Goal: Task Accomplishment & Management: Use online tool/utility

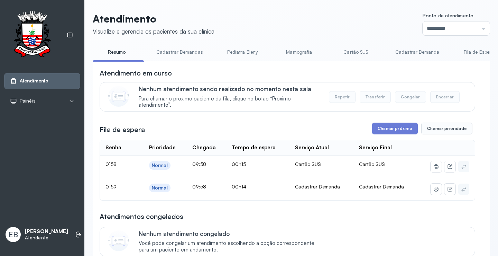
click at [181, 52] on link "Cadastrar Demandas" at bounding box center [179, 51] width 61 height 11
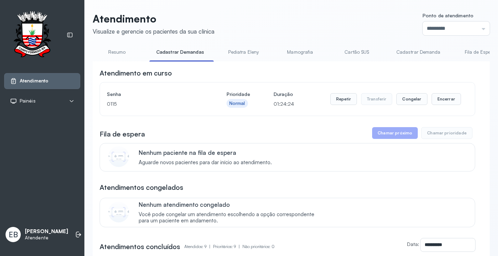
click at [429, 50] on link "Cadastrar Demanda" at bounding box center [418, 51] width 58 height 11
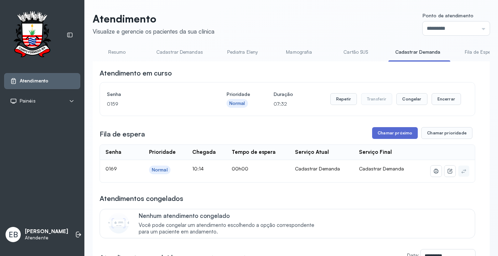
click at [384, 136] on button "Chamar próximo" at bounding box center [395, 133] width 46 height 12
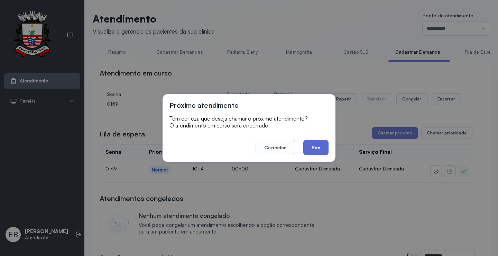
click at [315, 145] on button "Sim" at bounding box center [315, 147] width 25 height 15
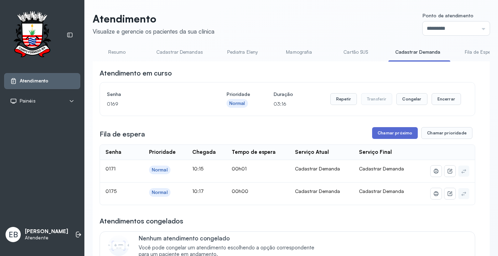
click at [403, 133] on button "Chamar próximo" at bounding box center [395, 133] width 46 height 12
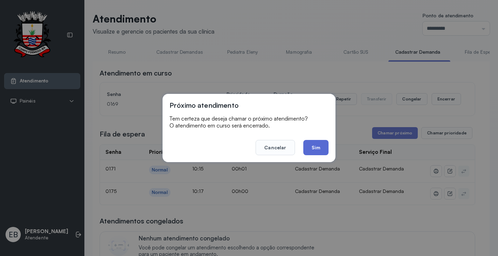
click at [314, 145] on button "Sim" at bounding box center [315, 147] width 25 height 15
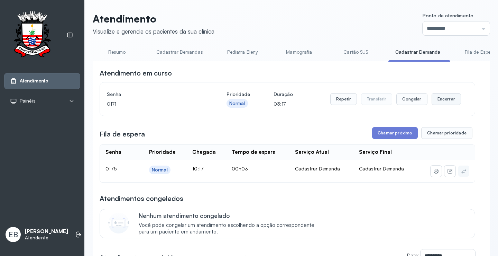
click at [447, 100] on button "Encerrar" at bounding box center [446, 99] width 29 height 12
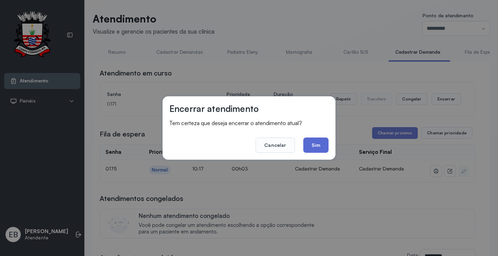
click at [314, 144] on button "Sim" at bounding box center [315, 144] width 25 height 15
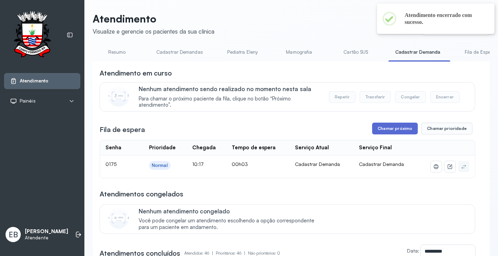
click at [387, 127] on button "Chamar próximo" at bounding box center [395, 128] width 46 height 12
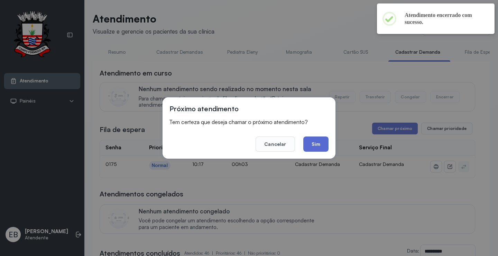
click at [322, 141] on button "Sim" at bounding box center [315, 143] width 25 height 15
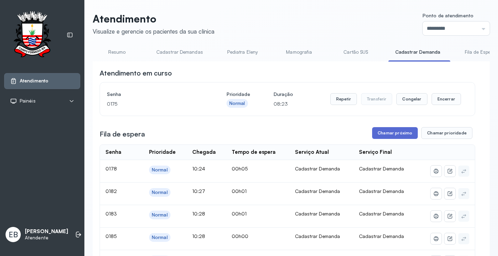
click at [392, 133] on button "Chamar próximo" at bounding box center [395, 133] width 46 height 12
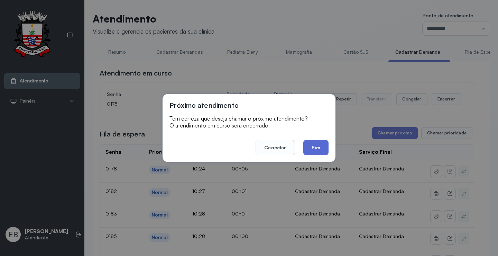
click at [317, 144] on button "Sim" at bounding box center [315, 147] width 25 height 15
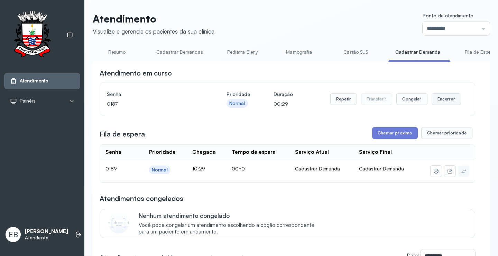
click at [443, 99] on button "Encerrar" at bounding box center [446, 99] width 29 height 12
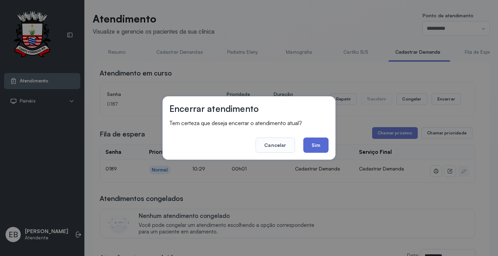
click at [319, 146] on button "Sim" at bounding box center [315, 144] width 25 height 15
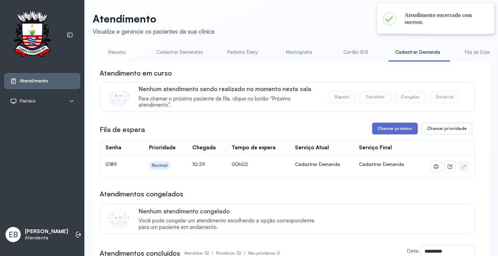
click at [381, 130] on button "Chamar próximo" at bounding box center [395, 128] width 46 height 12
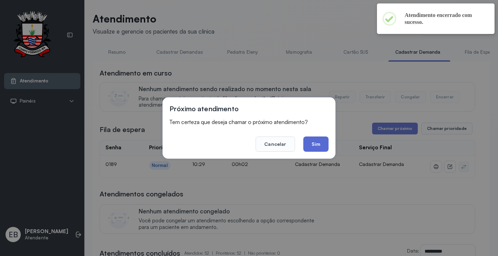
click at [321, 141] on button "Sim" at bounding box center [315, 143] width 25 height 15
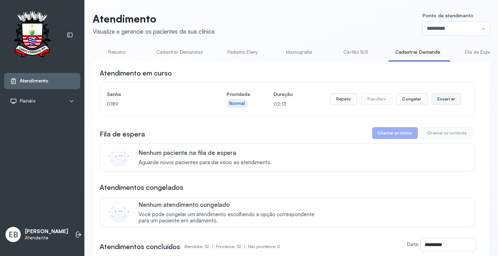
click at [441, 101] on button "Encerrar" at bounding box center [446, 99] width 29 height 12
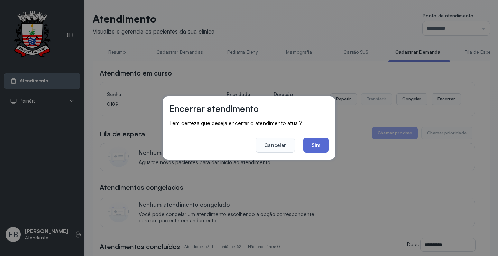
click at [317, 145] on button "Sim" at bounding box center [315, 144] width 25 height 15
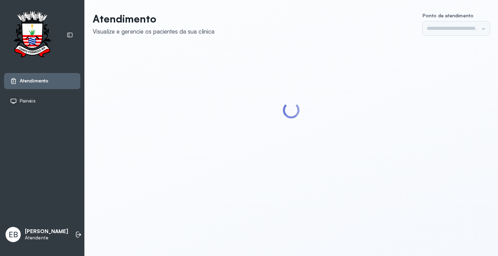
type input "*********"
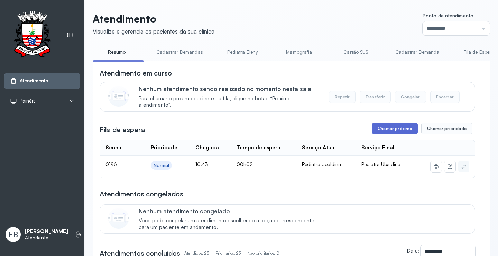
click at [397, 129] on button "Chamar próximo" at bounding box center [395, 128] width 46 height 12
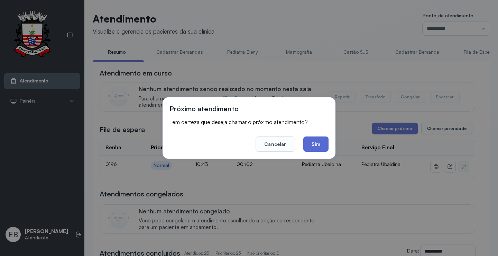
click at [325, 141] on button "Sim" at bounding box center [315, 143] width 25 height 15
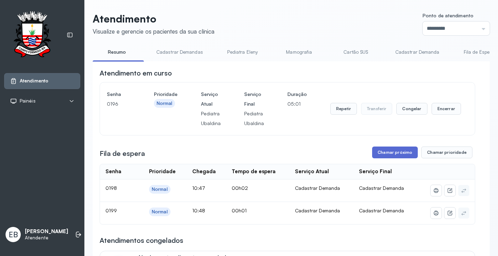
click at [398, 151] on button "Chamar próximo" at bounding box center [395, 152] width 46 height 12
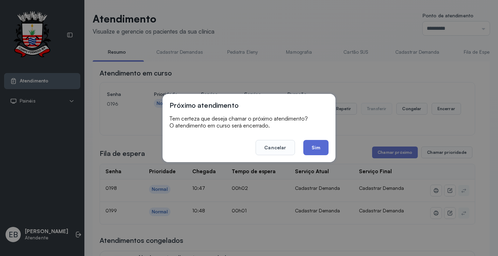
click at [323, 148] on button "Sim" at bounding box center [315, 147] width 25 height 15
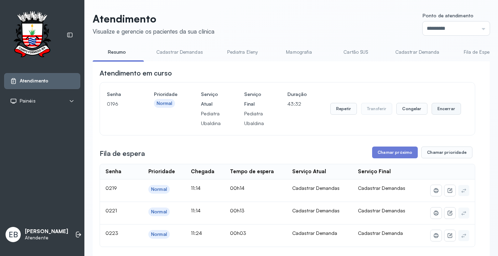
click at [438, 106] on button "Encerrar" at bounding box center [446, 109] width 29 height 12
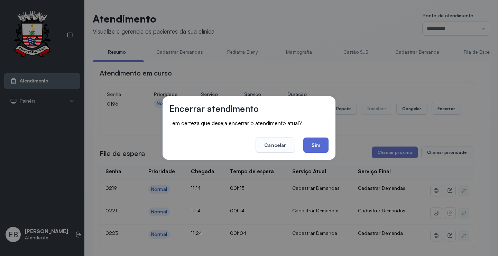
click at [307, 142] on button "Sim" at bounding box center [315, 144] width 25 height 15
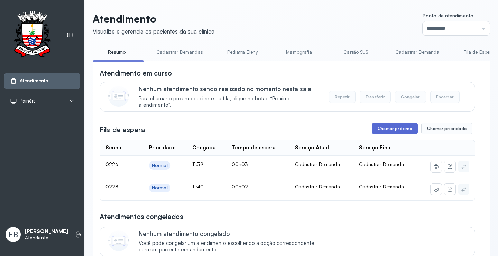
click at [398, 130] on button "Chamar próximo" at bounding box center [395, 128] width 46 height 12
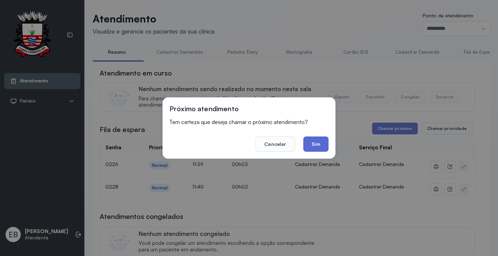
click at [320, 143] on button "Sim" at bounding box center [315, 143] width 25 height 15
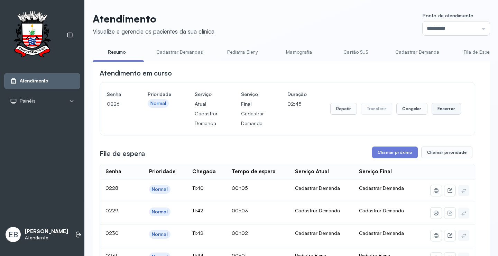
click at [446, 109] on button "Encerrar" at bounding box center [446, 109] width 29 height 12
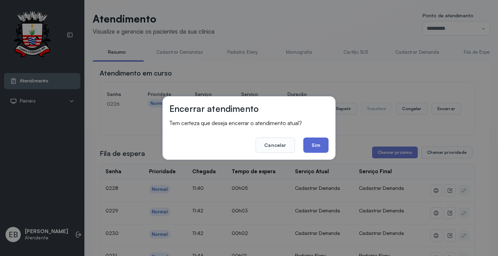
click at [322, 146] on button "Sim" at bounding box center [315, 144] width 25 height 15
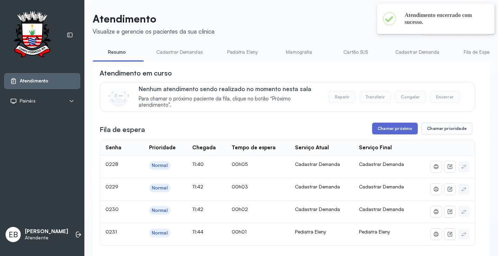
click at [400, 128] on button "Chamar próximo" at bounding box center [395, 128] width 46 height 12
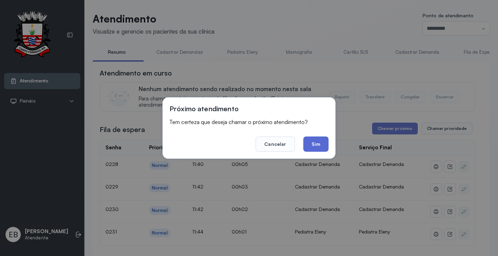
click at [321, 148] on button "Sim" at bounding box center [315, 143] width 25 height 15
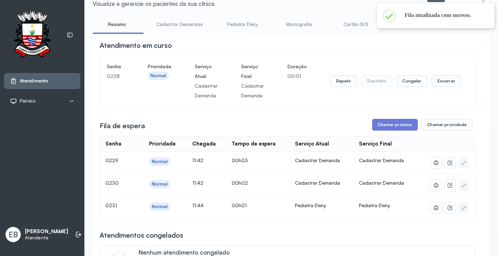
scroll to position [69, 0]
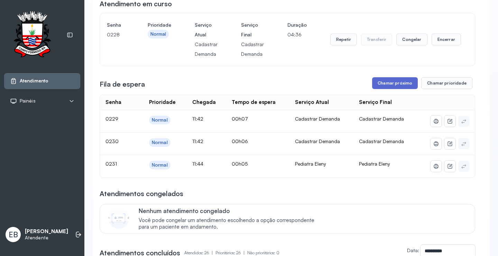
click at [399, 85] on button "Chamar próximo" at bounding box center [395, 83] width 46 height 12
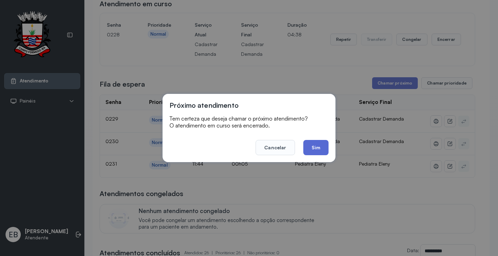
click at [315, 145] on button "Sim" at bounding box center [315, 147] width 25 height 15
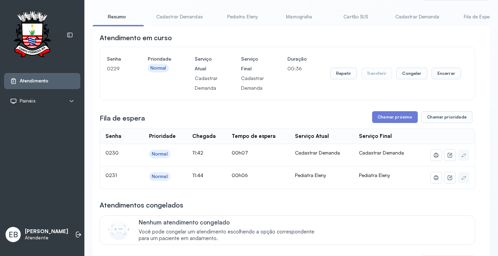
scroll to position [0, 0]
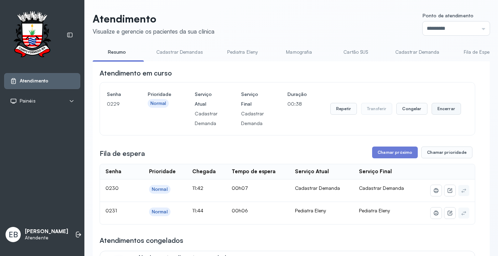
click at [438, 108] on button "Encerrar" at bounding box center [446, 109] width 29 height 12
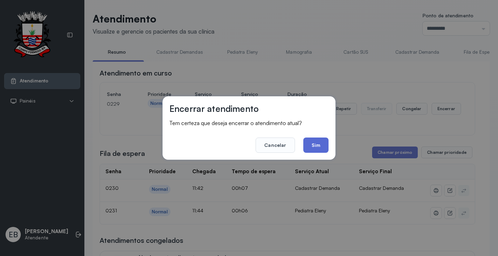
click at [319, 146] on button "Sim" at bounding box center [315, 144] width 25 height 15
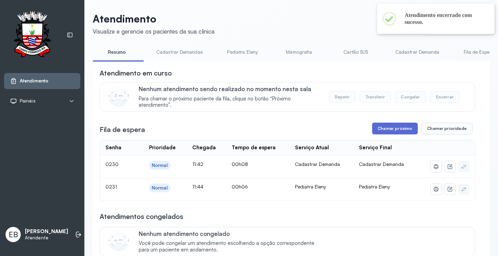
click at [382, 131] on button "Chamar próximo" at bounding box center [395, 128] width 46 height 12
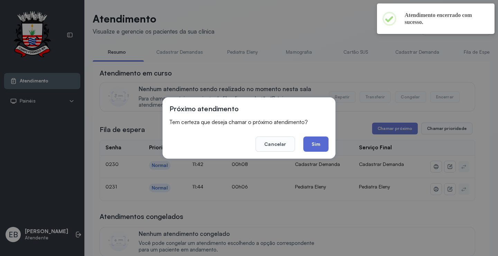
click at [317, 142] on button "Sim" at bounding box center [315, 143] width 25 height 15
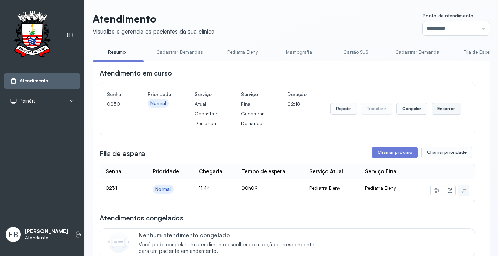
click at [436, 109] on button "Encerrar" at bounding box center [446, 109] width 29 height 12
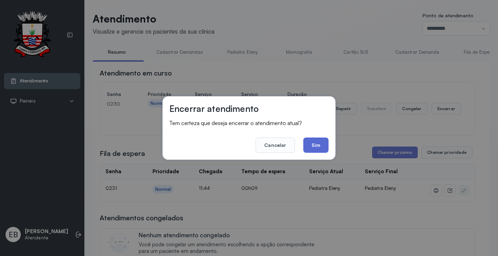
click at [321, 142] on button "Sim" at bounding box center [315, 144] width 25 height 15
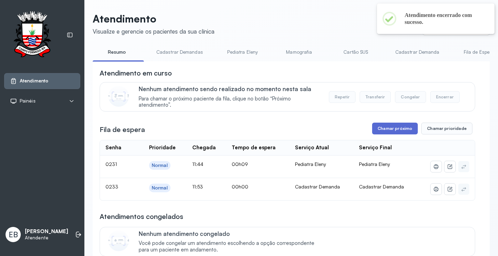
click at [383, 130] on button "Chamar próximo" at bounding box center [395, 128] width 46 height 12
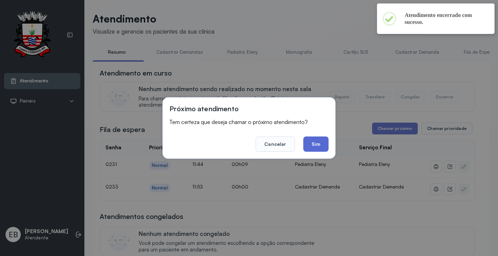
click at [320, 145] on button "Sim" at bounding box center [315, 143] width 25 height 15
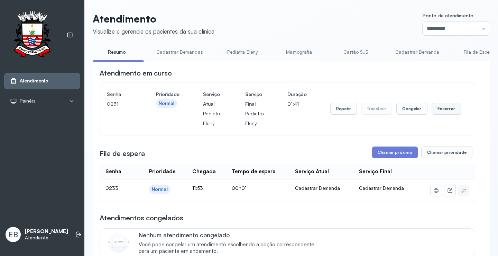
click at [442, 109] on button "Encerrar" at bounding box center [446, 109] width 29 height 12
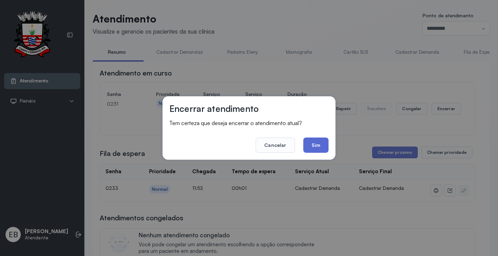
click at [321, 142] on button "Sim" at bounding box center [315, 144] width 25 height 15
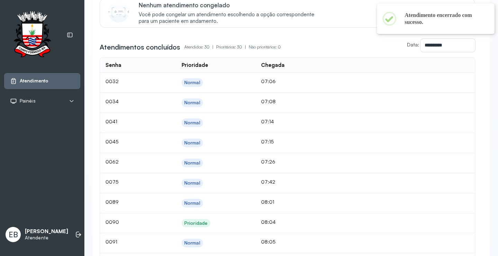
scroll to position [207, 0]
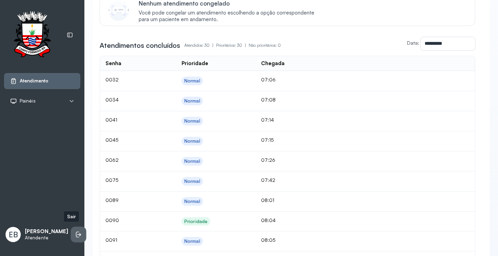
click at [75, 234] on icon at bounding box center [78, 234] width 7 height 7
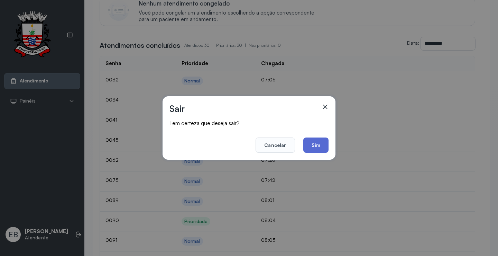
click at [324, 145] on button "Sim" at bounding box center [315, 144] width 25 height 15
